Goal: Check status: Check status

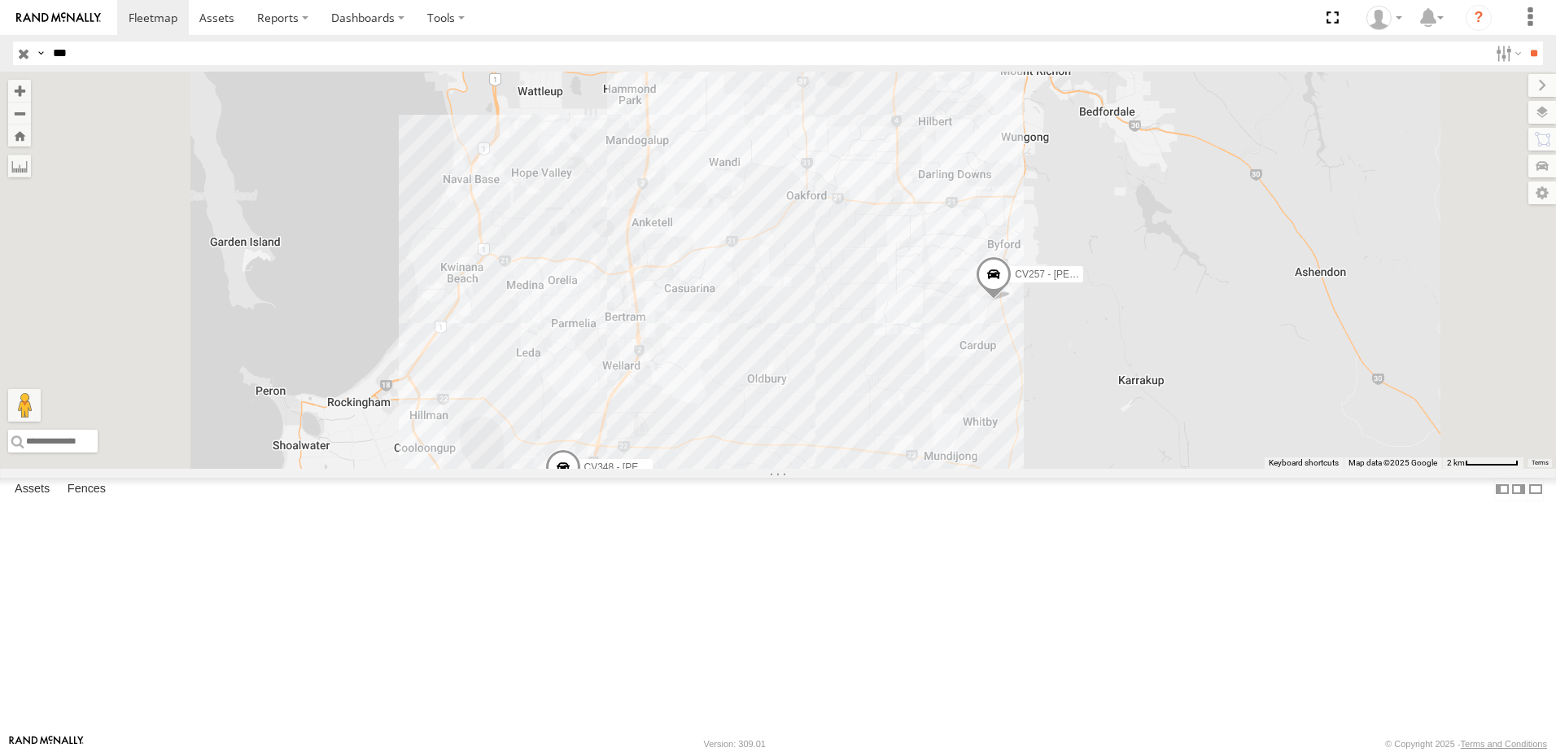
click at [0, 0] on div at bounding box center [0, 0] width 0 height 0
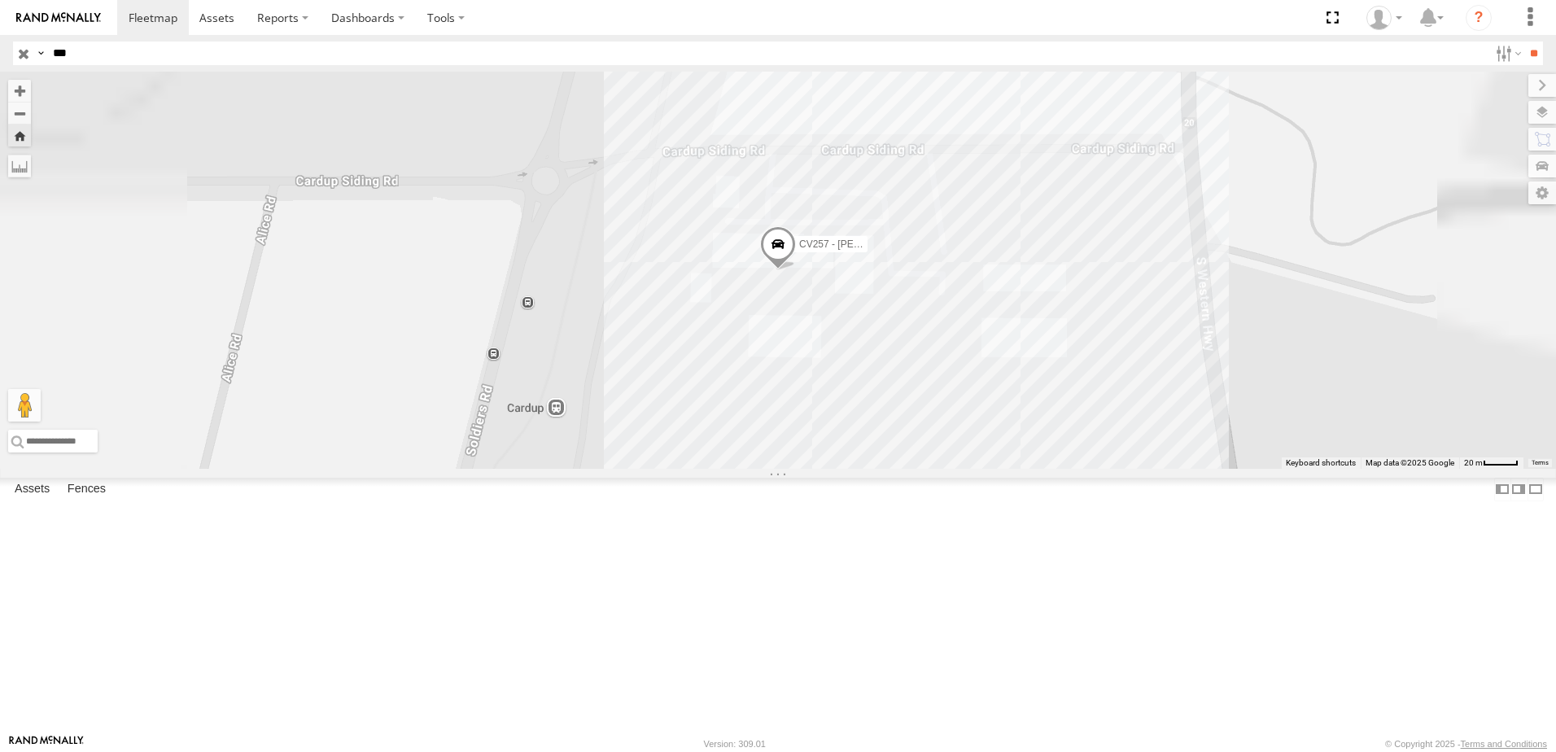
click at [796, 270] on span at bounding box center [778, 248] width 36 height 44
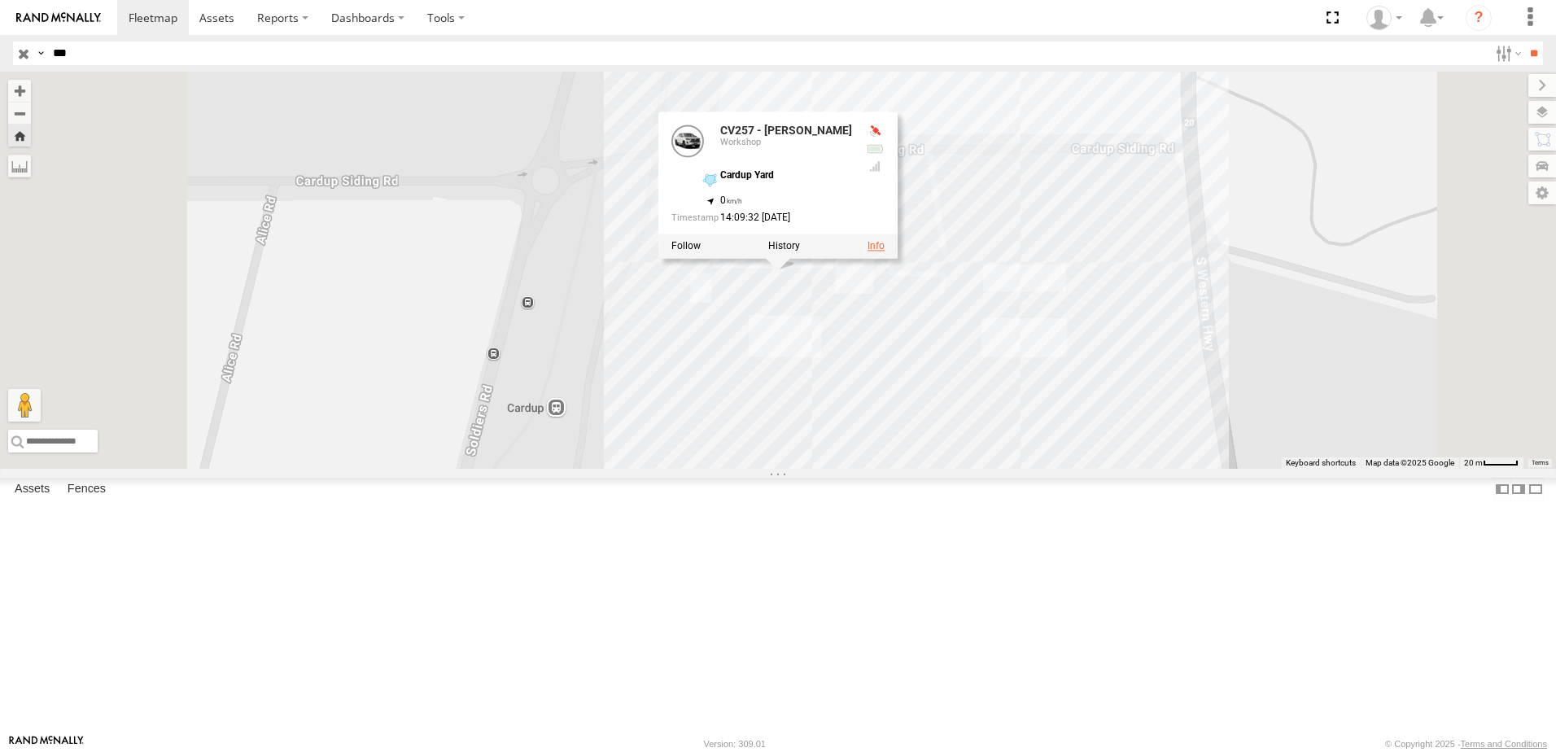
click at [885, 251] on link at bounding box center [876, 245] width 17 height 11
